Goal: Understand process/instructions: Learn how to perform a task or action

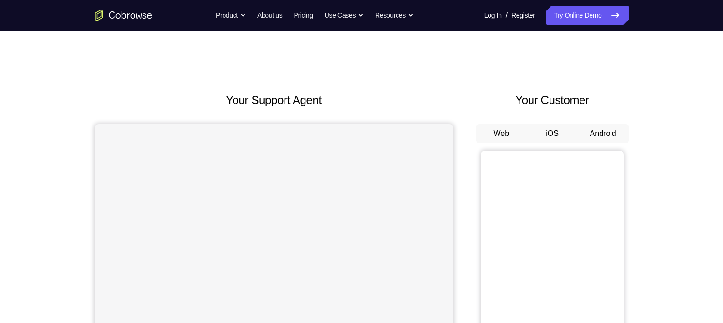
click at [608, 132] on button "Android" at bounding box center [603, 133] width 51 height 19
click at [605, 139] on button "Android" at bounding box center [603, 133] width 51 height 19
click at [607, 138] on button "Android" at bounding box center [603, 133] width 51 height 19
click at [615, 132] on button "Android" at bounding box center [603, 133] width 51 height 19
click at [606, 131] on button "Android" at bounding box center [603, 133] width 51 height 19
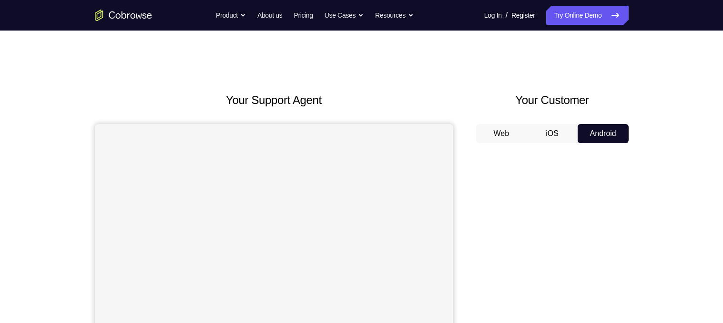
click at [588, 136] on button "Android" at bounding box center [603, 133] width 51 height 19
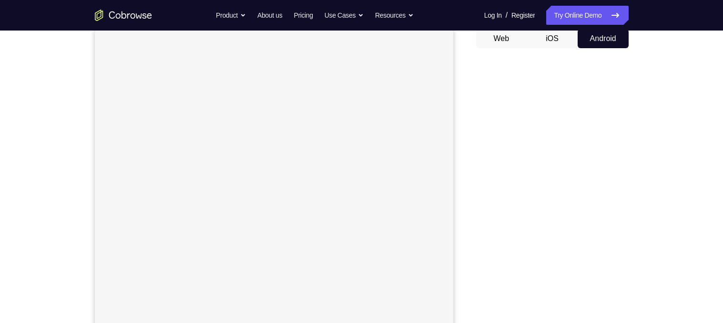
scroll to position [96, 0]
click at [663, 174] on div "Your Support Agent Your Customer Web iOS Android Next Steps We’d be happy to gi…" at bounding box center [362, 248] width 610 height 628
click at [664, 172] on div "Your Support Agent Your Customer Web iOS Android Next Steps We’d be happy to gi…" at bounding box center [362, 248] width 610 height 628
click at [662, 118] on div "Your Support Agent Your Customer Web iOS Android Next Steps We’d be happy to gi…" at bounding box center [362, 248] width 610 height 628
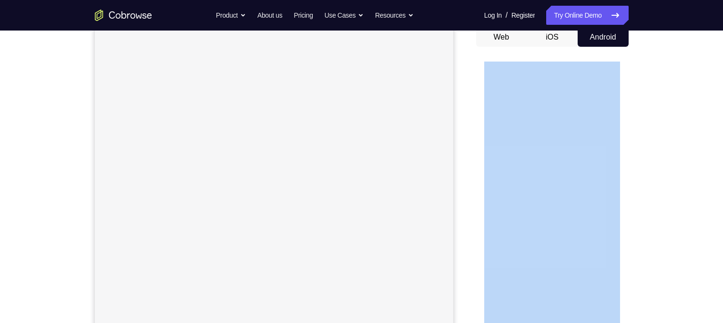
click at [662, 118] on div "Your Support Agent Your Customer Web iOS Android Next Steps We’d be happy to gi…" at bounding box center [362, 248] width 610 height 628
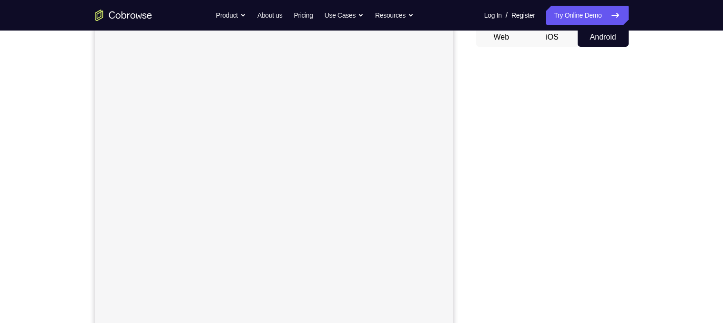
click at [678, 166] on div "Your Support Agent Your Customer Web iOS Android Next Steps We’d be happy to gi…" at bounding box center [361, 248] width 723 height 628
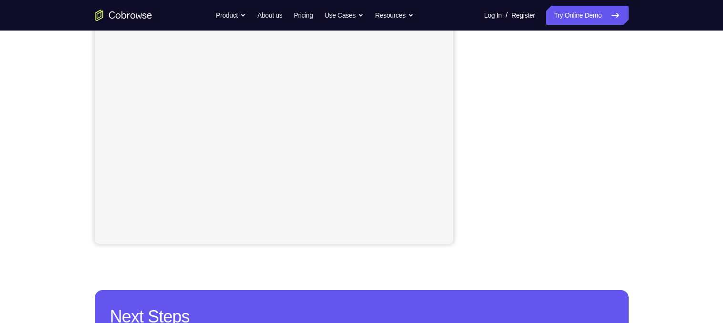
scroll to position [199, 0]
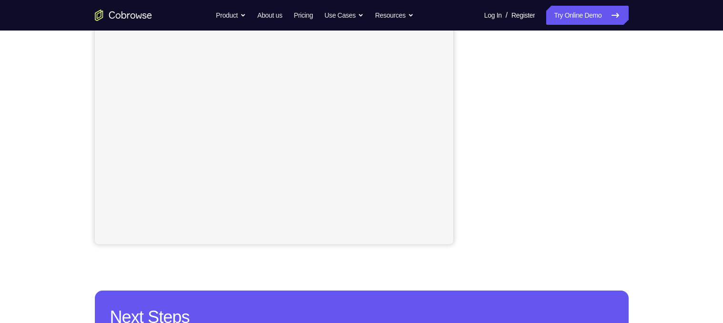
click at [644, 162] on div "Your Support Agent Your Customer Web iOS Android Next Steps We’d be happy to gi…" at bounding box center [362, 145] width 610 height 628
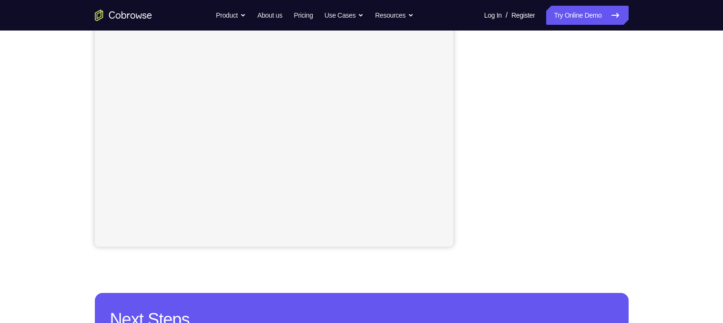
scroll to position [192, 0]
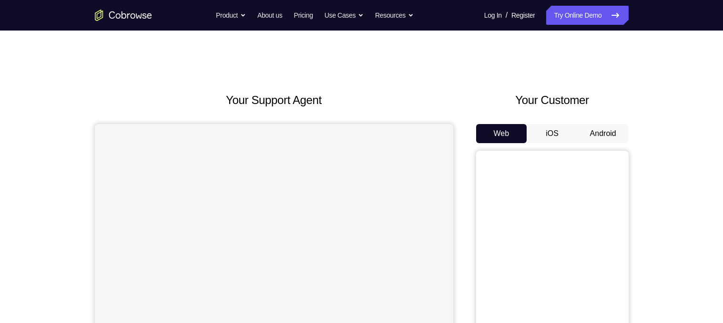
click at [608, 142] on button "Android" at bounding box center [603, 133] width 51 height 19
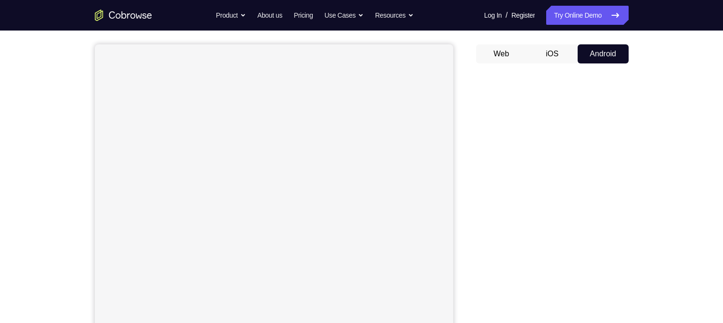
scroll to position [80, 0]
